Goal: Navigation & Orientation: Find specific page/section

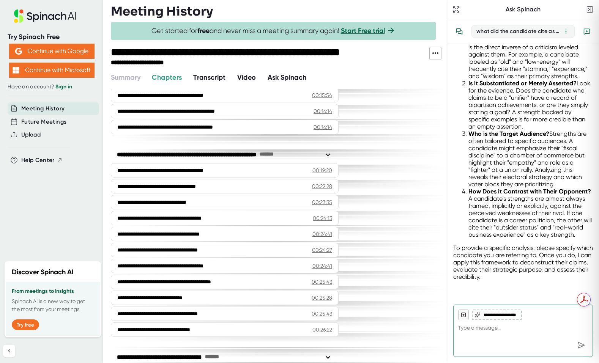
scroll to position [444, 0]
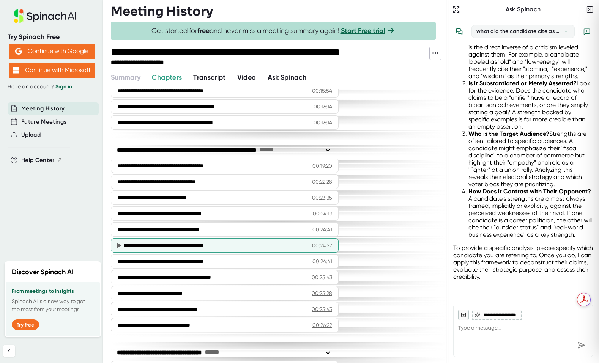
click at [322, 245] on div "00:24:27" at bounding box center [322, 246] width 20 height 8
click at [117, 248] on icon at bounding box center [118, 245] width 9 height 9
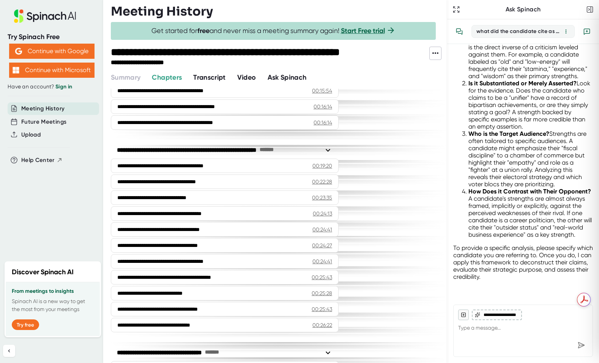
click at [216, 76] on span "Transcript" at bounding box center [209, 77] width 33 height 8
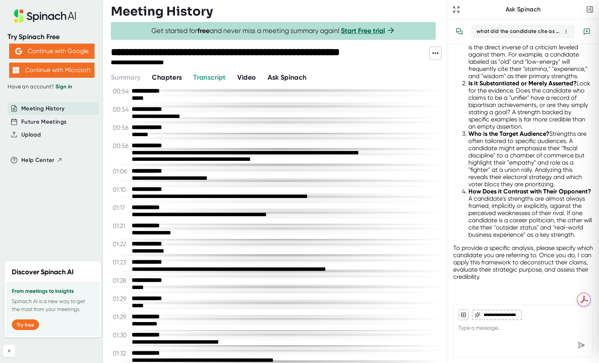
click at [174, 78] on span "Chapters" at bounding box center [167, 77] width 30 height 8
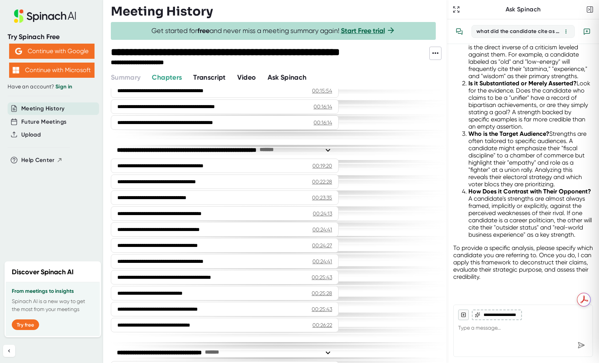
click at [210, 79] on span "Transcript" at bounding box center [209, 77] width 33 height 8
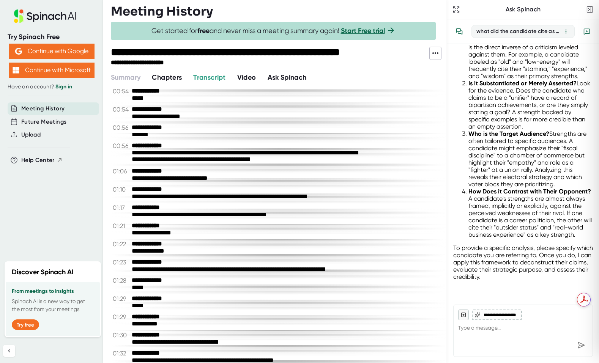
click at [162, 78] on span "Chapters" at bounding box center [167, 77] width 30 height 8
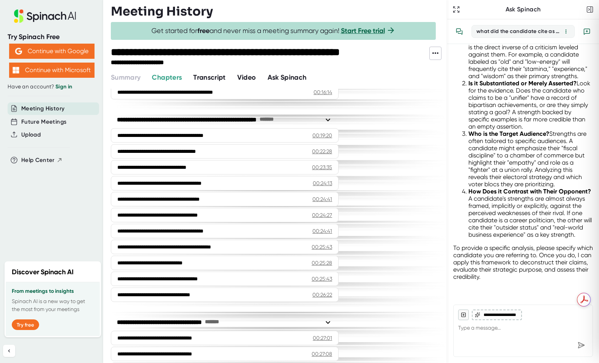
scroll to position [499, 0]
